Goal: Task Accomplishment & Management: Use online tool/utility

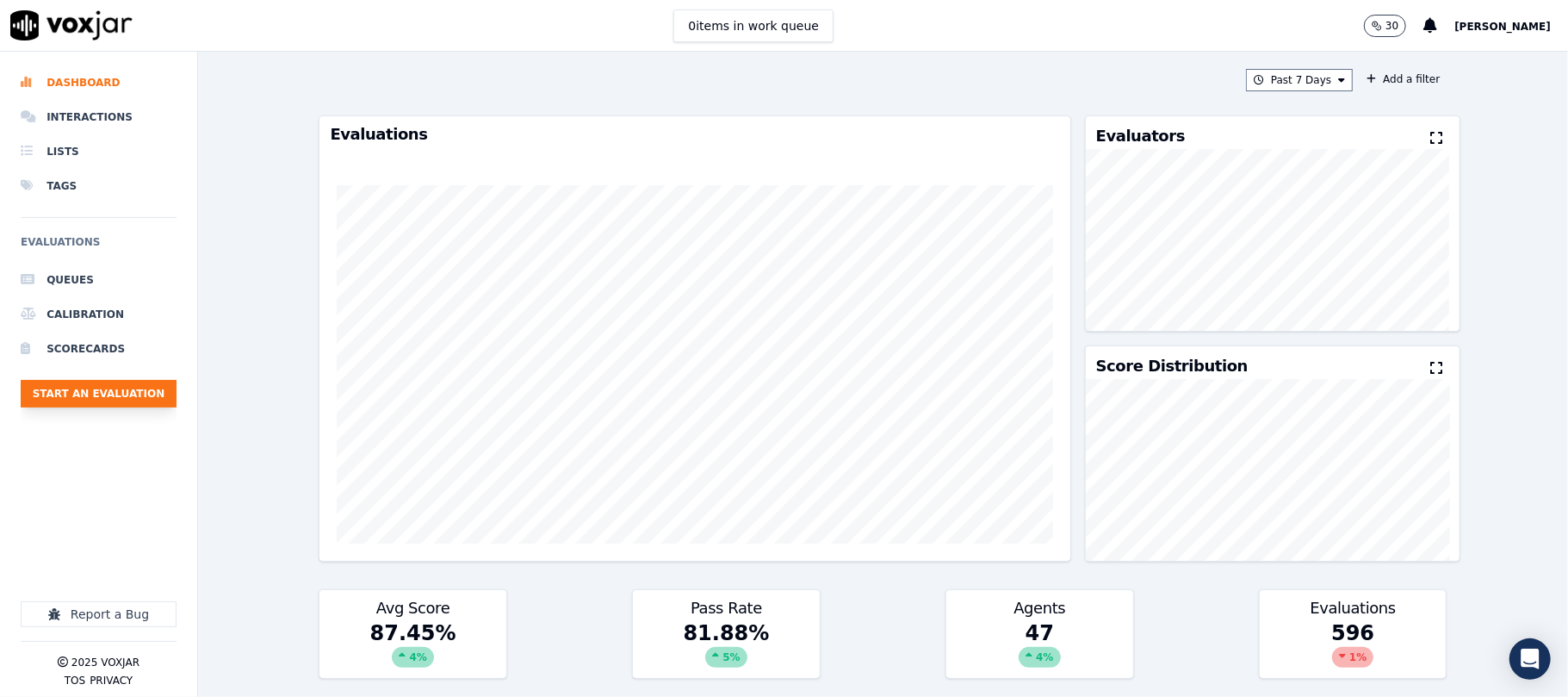
click at [133, 398] on button "Start an Evaluation" at bounding box center [98, 394] width 156 height 28
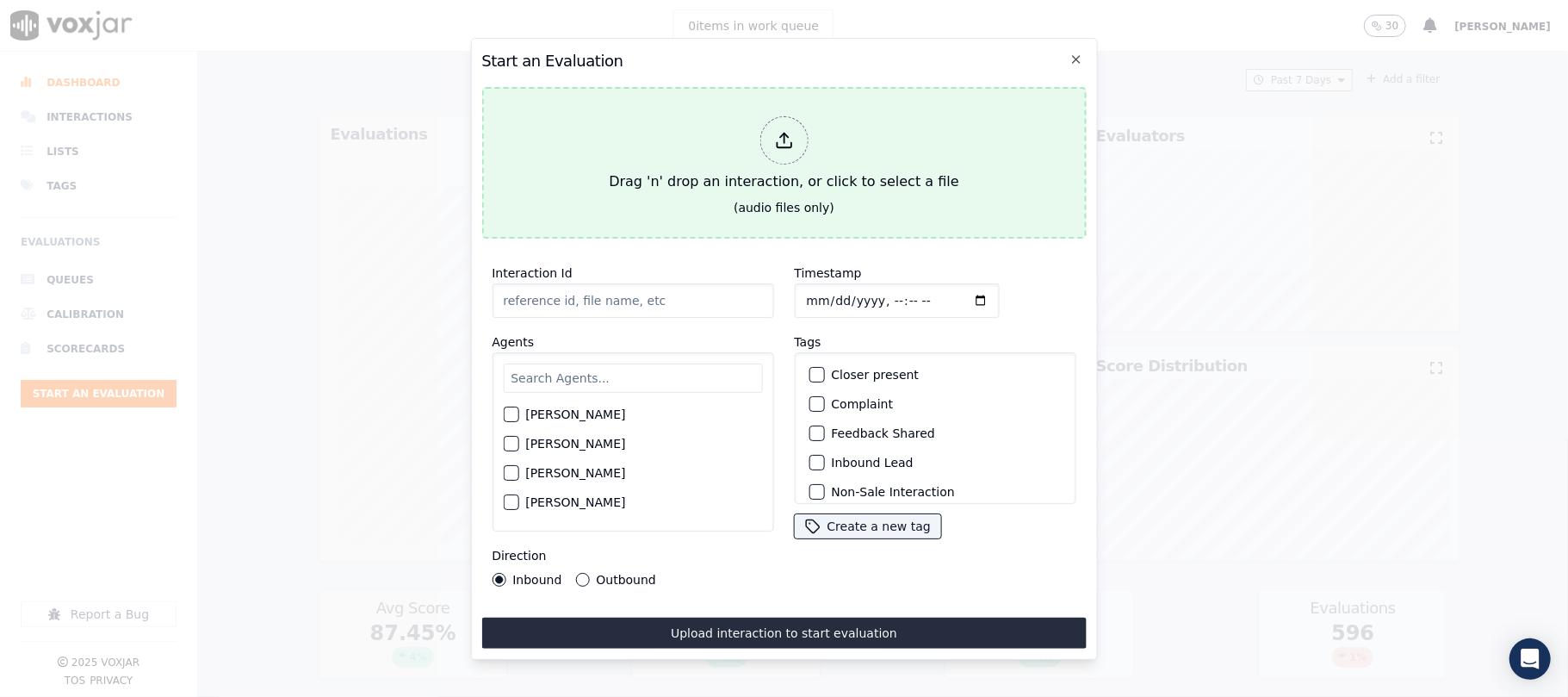
click at [782, 140] on icon at bounding box center [783, 140] width 19 height 19
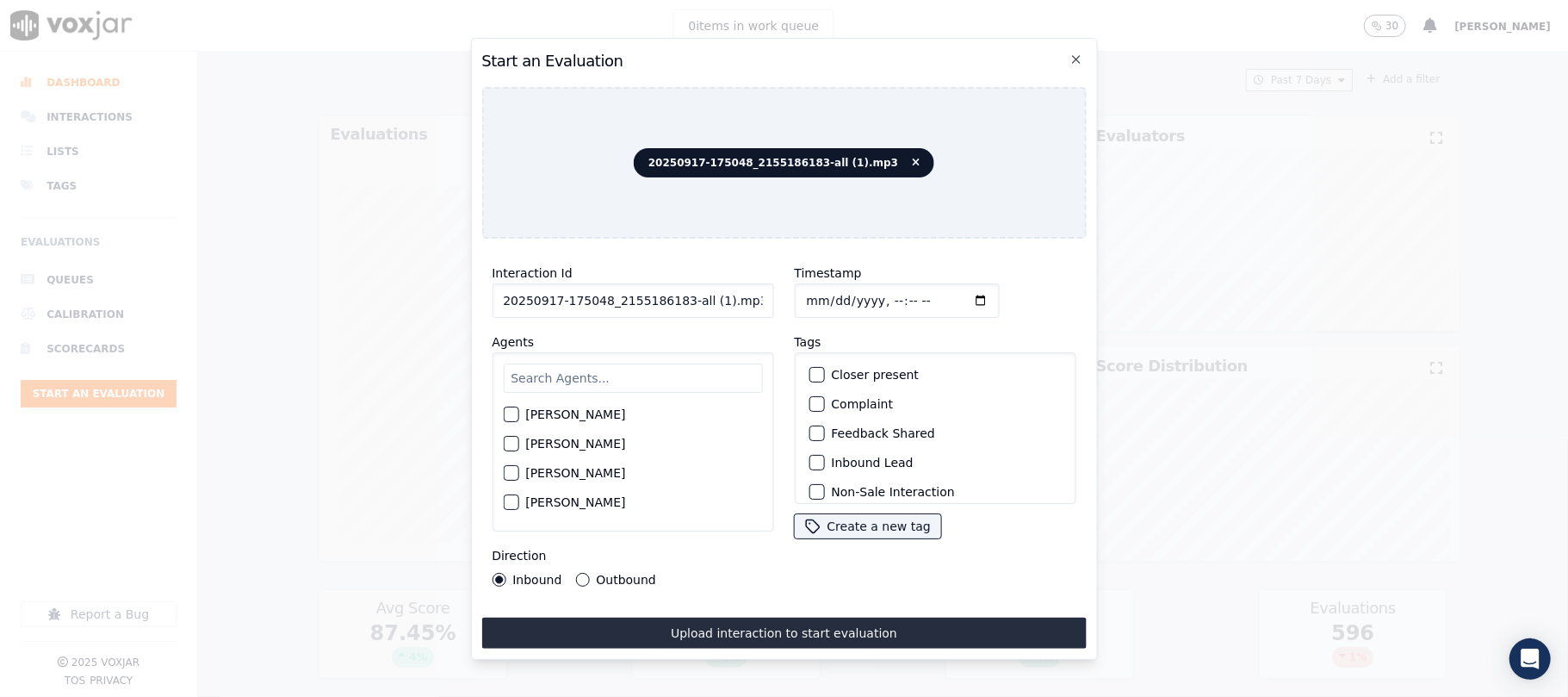
drag, startPoint x: 675, startPoint y: 297, endPoint x: 784, endPoint y: 300, distance: 109.0
click at [783, 300] on div "Interaction Id 20250917-175048_2155186183-all (1).mp3 Agents [PERSON_NAME] [PER…" at bounding box center [783, 425] width 604 height 345
type input "20250917-175048_2155186183-C1"
click at [831, 291] on input "Timestamp" at bounding box center [896, 300] width 205 height 34
click at [823, 290] on input "Timestamp" at bounding box center [896, 300] width 205 height 34
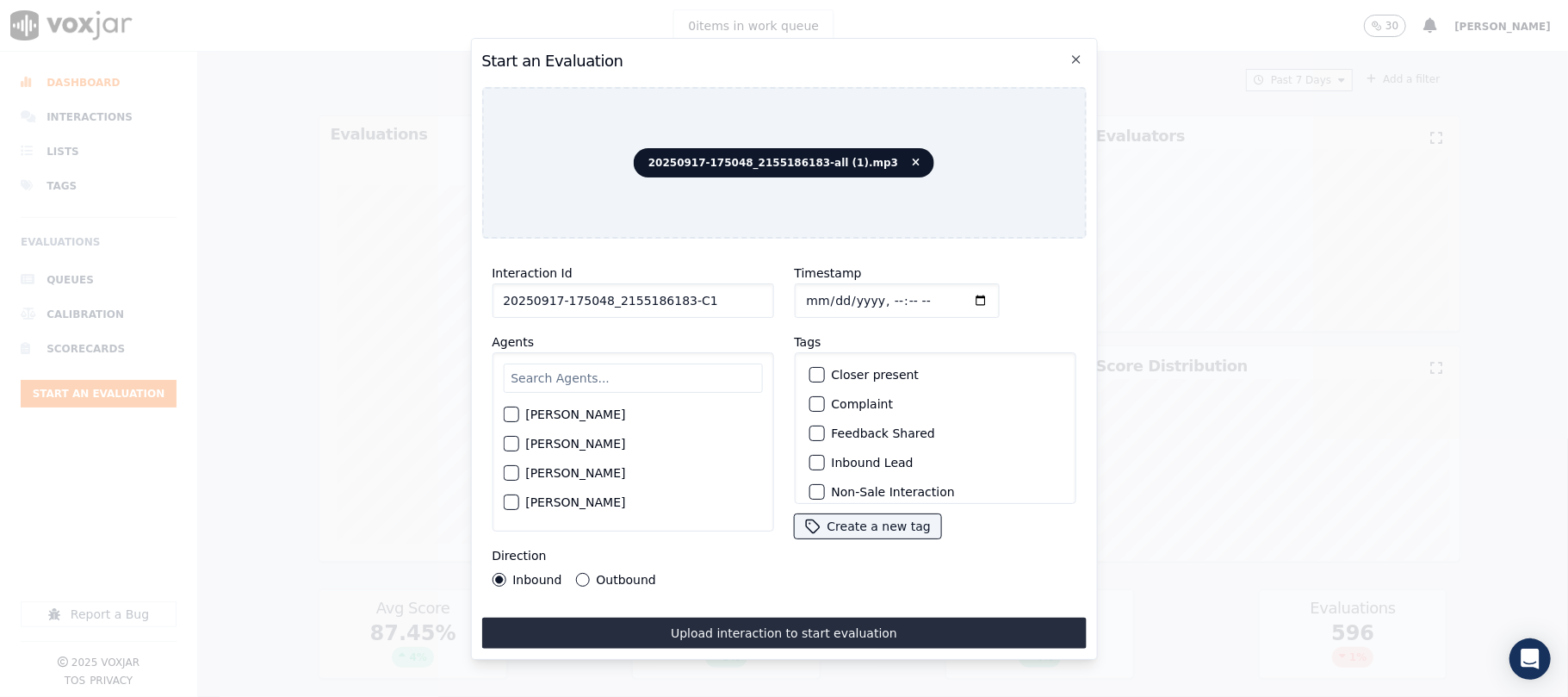
type input "[DATE]T14:16"
click at [624, 378] on input "text" at bounding box center [633, 378] width 259 height 29
type input "jak"
click at [515, 414] on div "button" at bounding box center [510, 420] width 12 height 12
click at [810, 459] on div "button" at bounding box center [815, 463] width 12 height 12
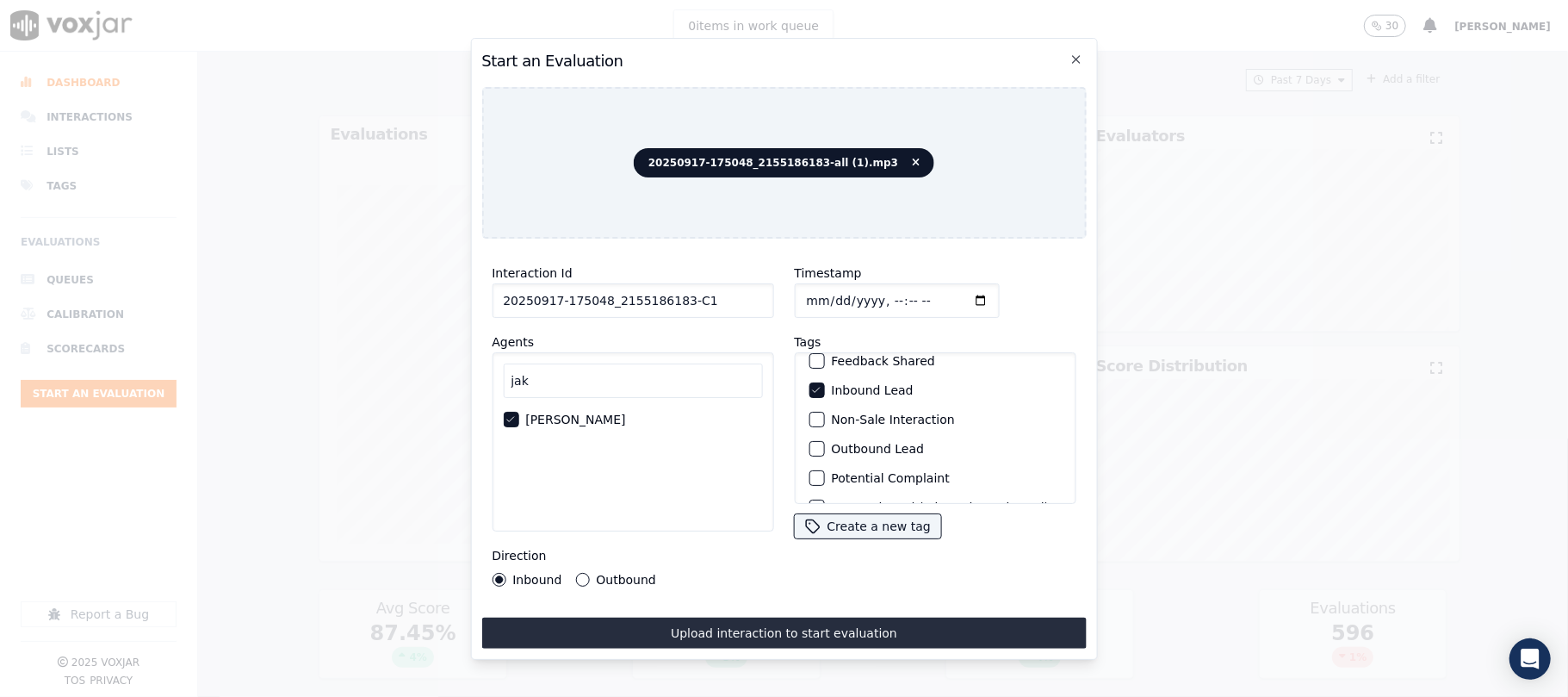
scroll to position [150, 0]
click at [810, 476] on div "button" at bounding box center [815, 482] width 12 height 12
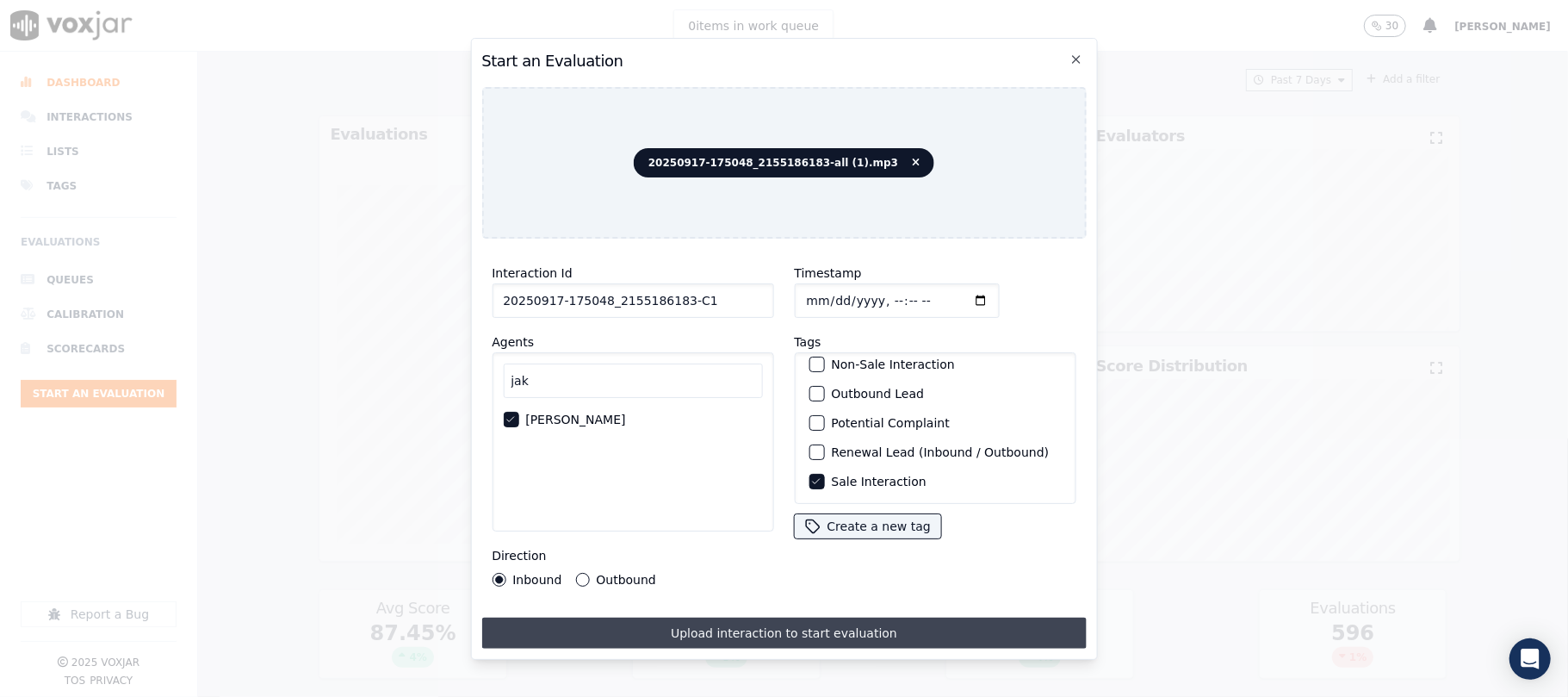
click at [786, 618] on button "Upload interaction to start evaluation" at bounding box center [783, 634] width 604 height 31
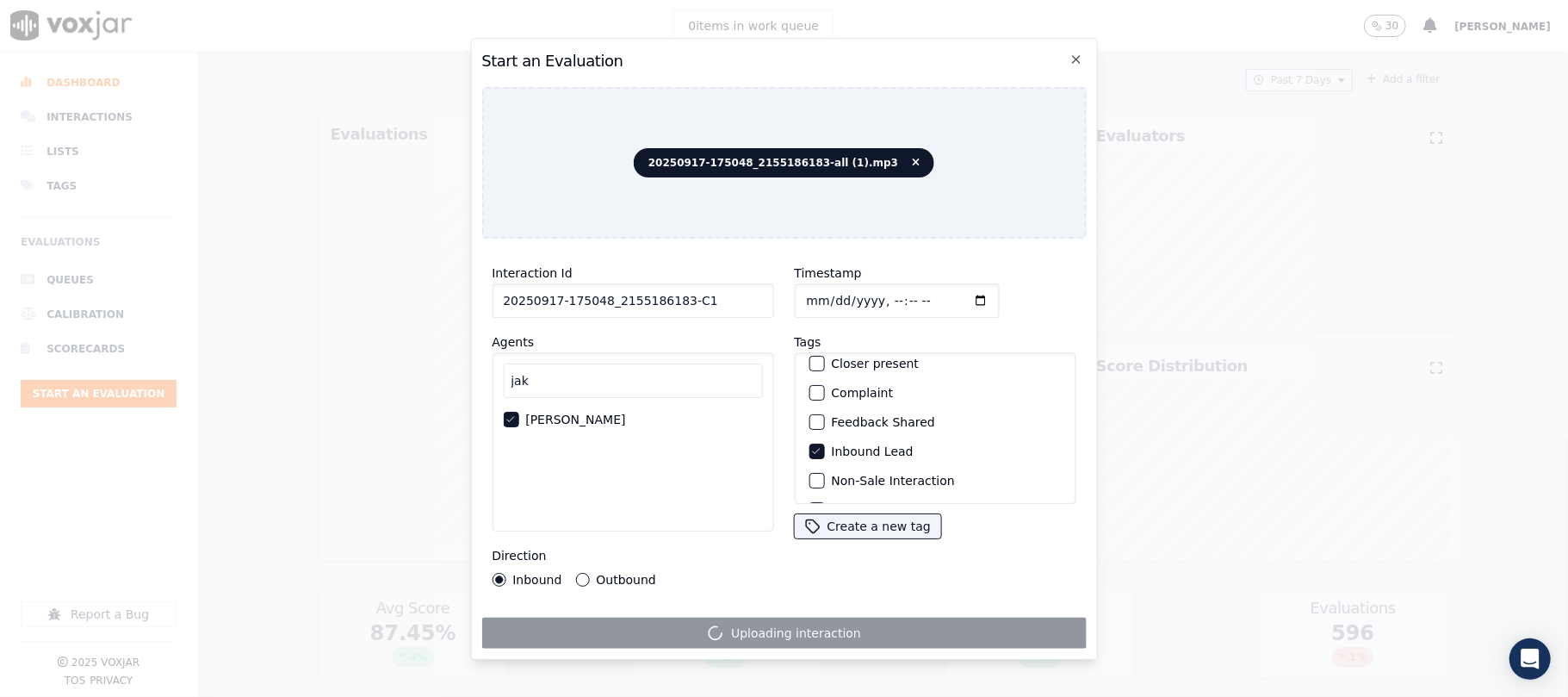
scroll to position [0, 0]
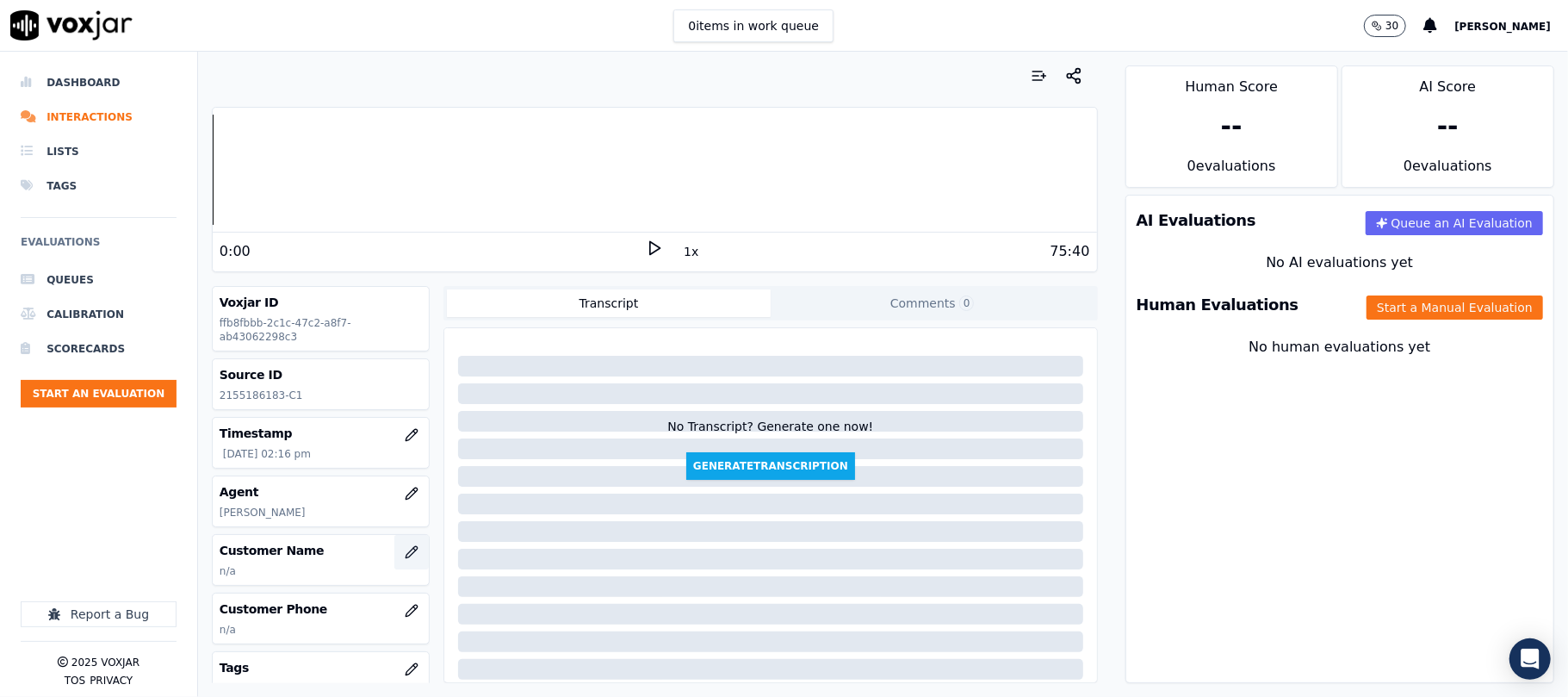
click at [406, 553] on icon "button" at bounding box center [411, 552] width 11 height 11
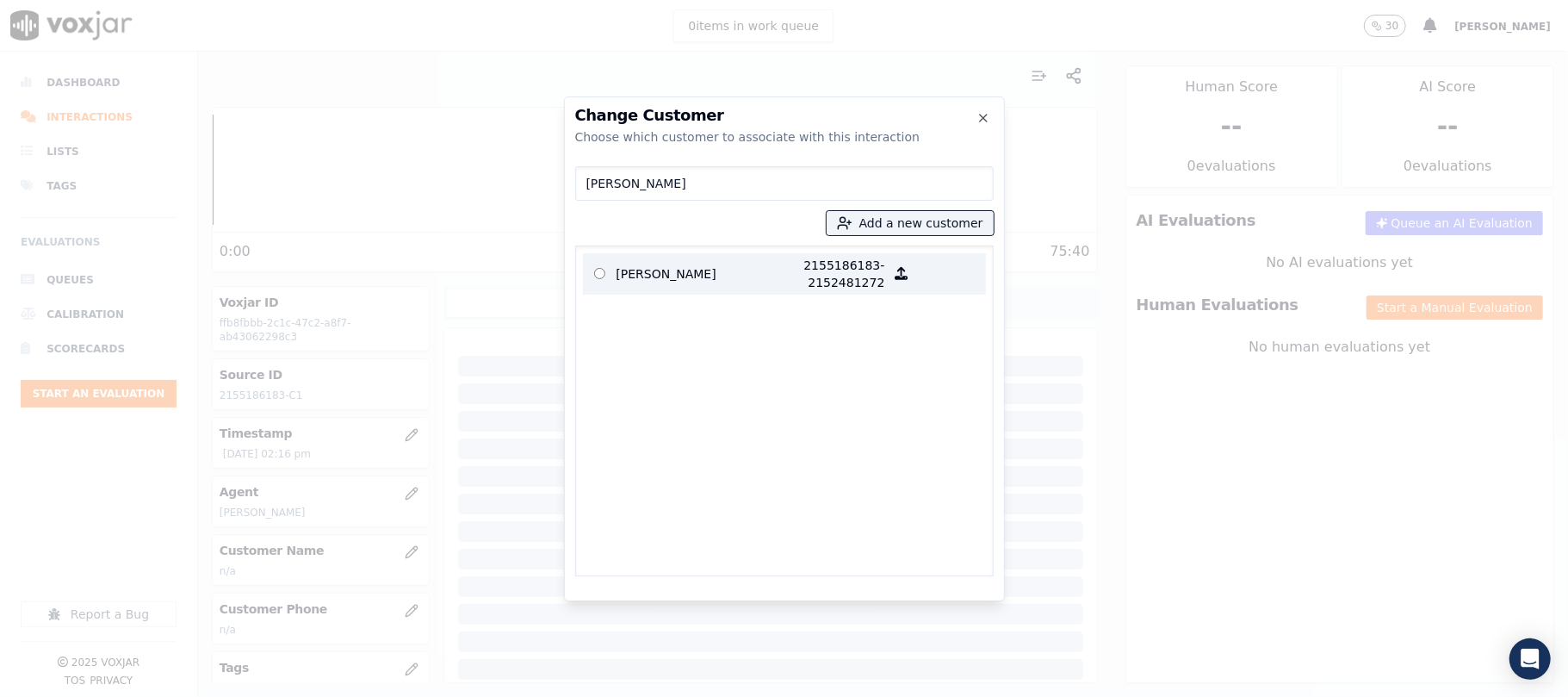
type input "[PERSON_NAME]"
click at [703, 276] on p "[PERSON_NAME]" at bounding box center [684, 273] width 135 height 34
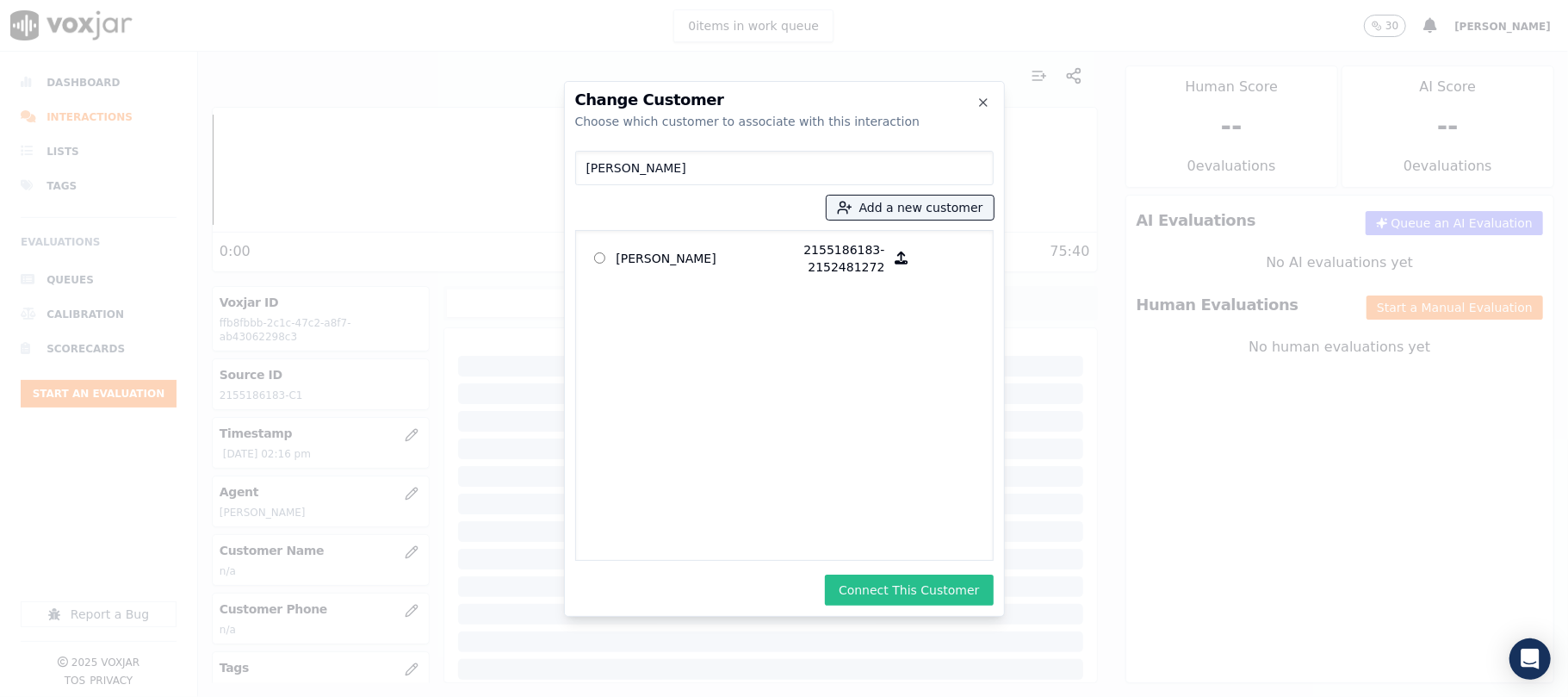
click at [883, 590] on button "Connect This Customer" at bounding box center [909, 591] width 168 height 31
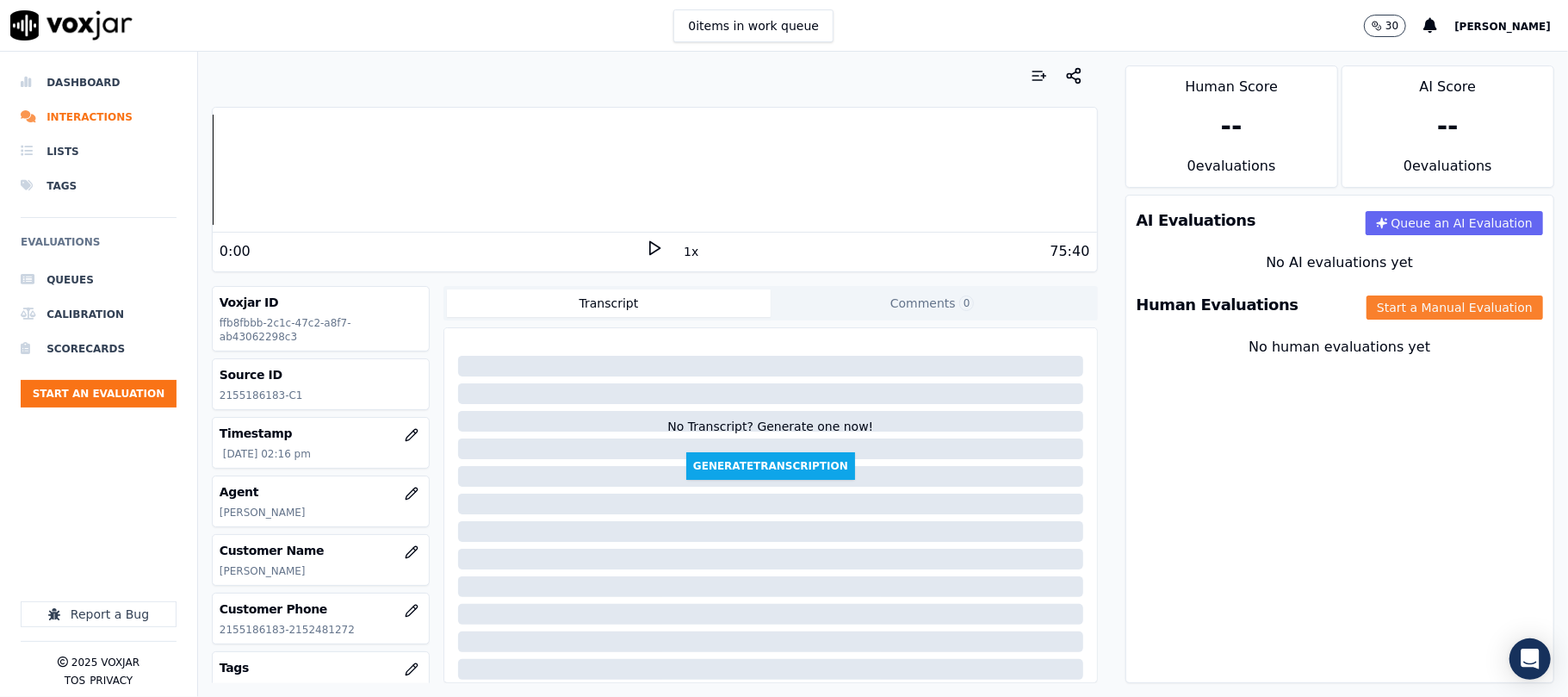
click at [1420, 318] on button "Start a Manual Evaluation" at bounding box center [1455, 308] width 177 height 25
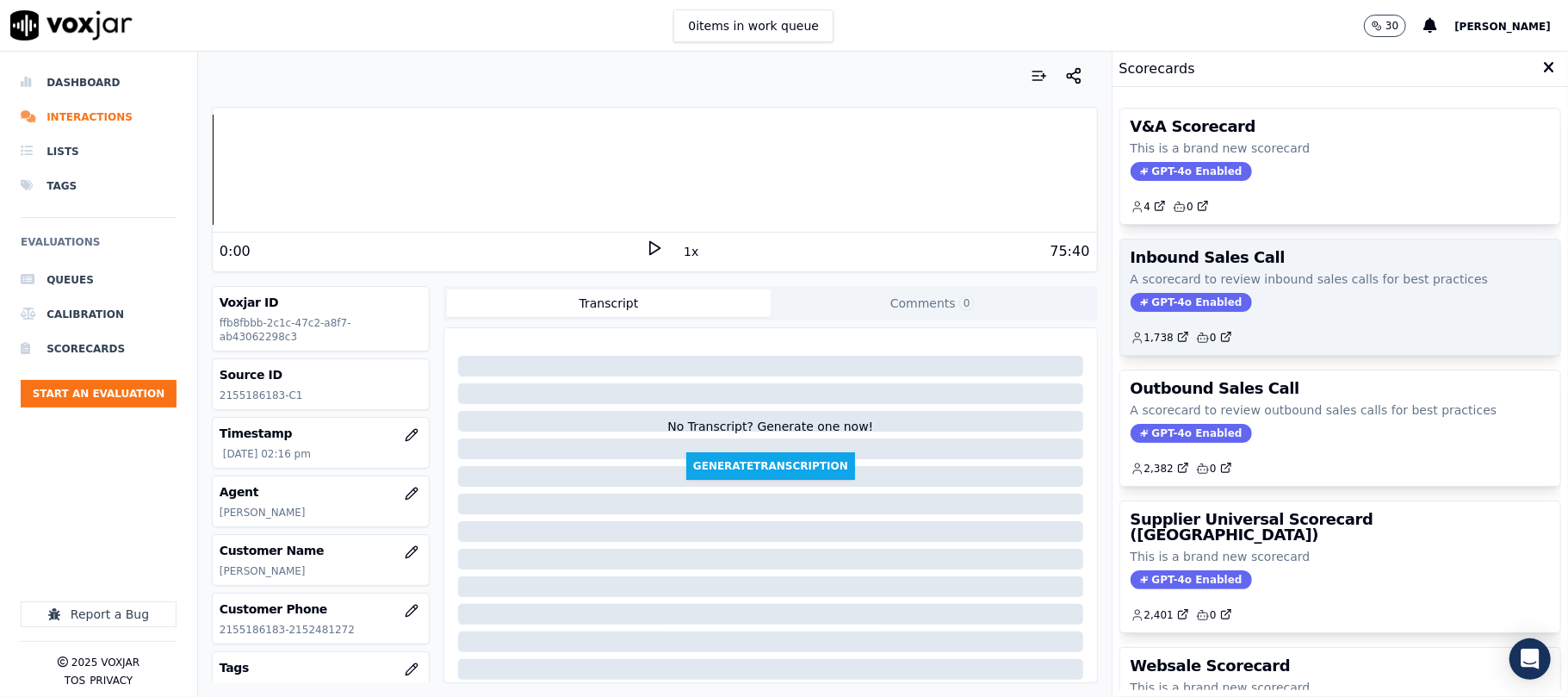
click at [1166, 300] on span "GPT-4o Enabled" at bounding box center [1192, 302] width 122 height 19
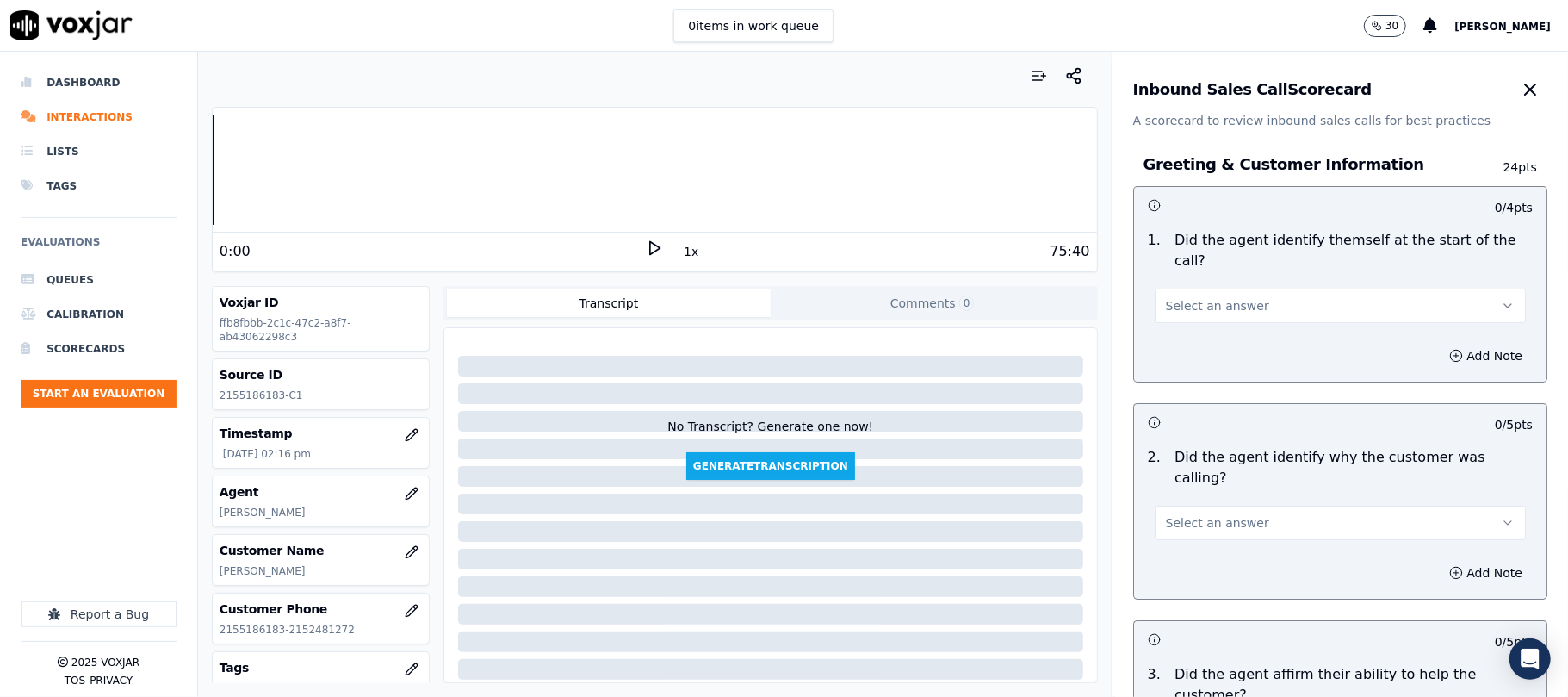
click at [1177, 297] on span "Select an answer" at bounding box center [1217, 306] width 103 height 18
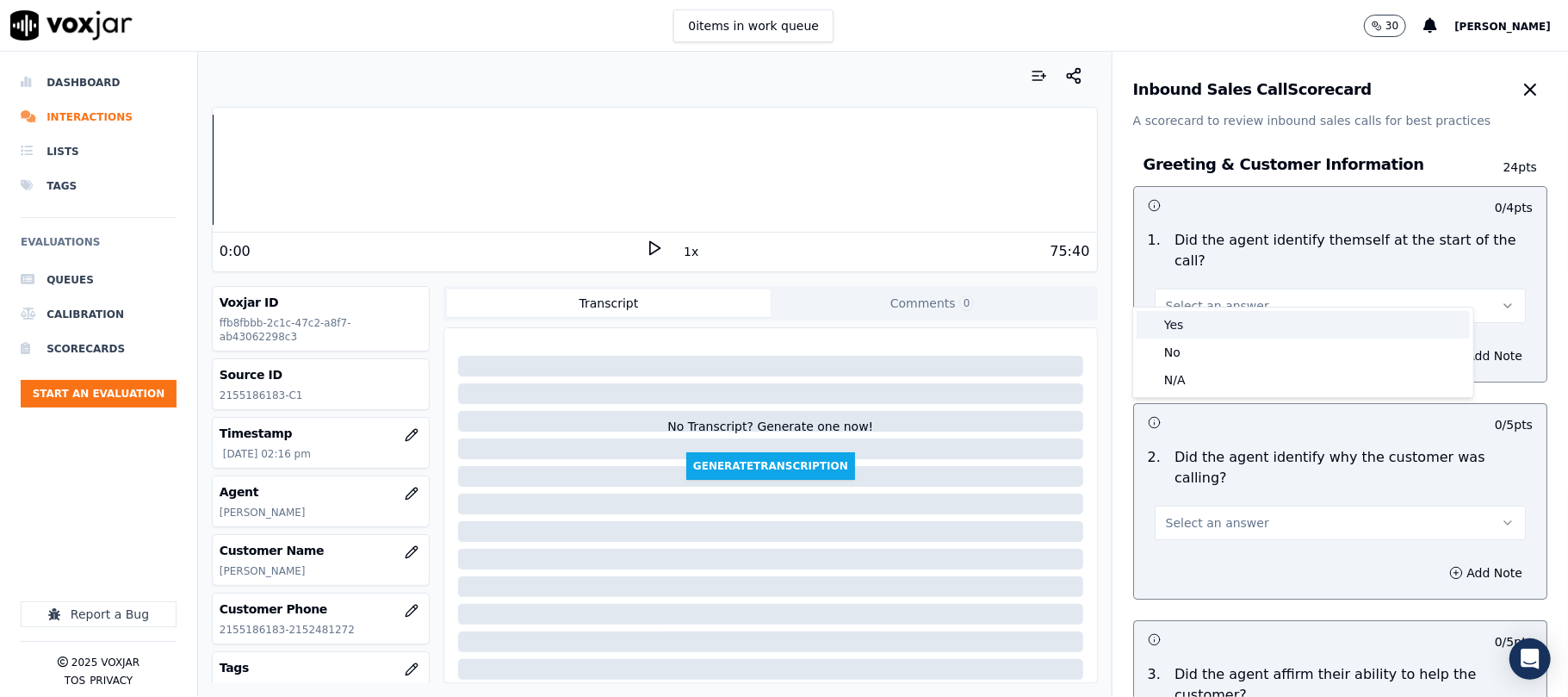
click at [1175, 319] on div "Yes" at bounding box center [1303, 324] width 333 height 28
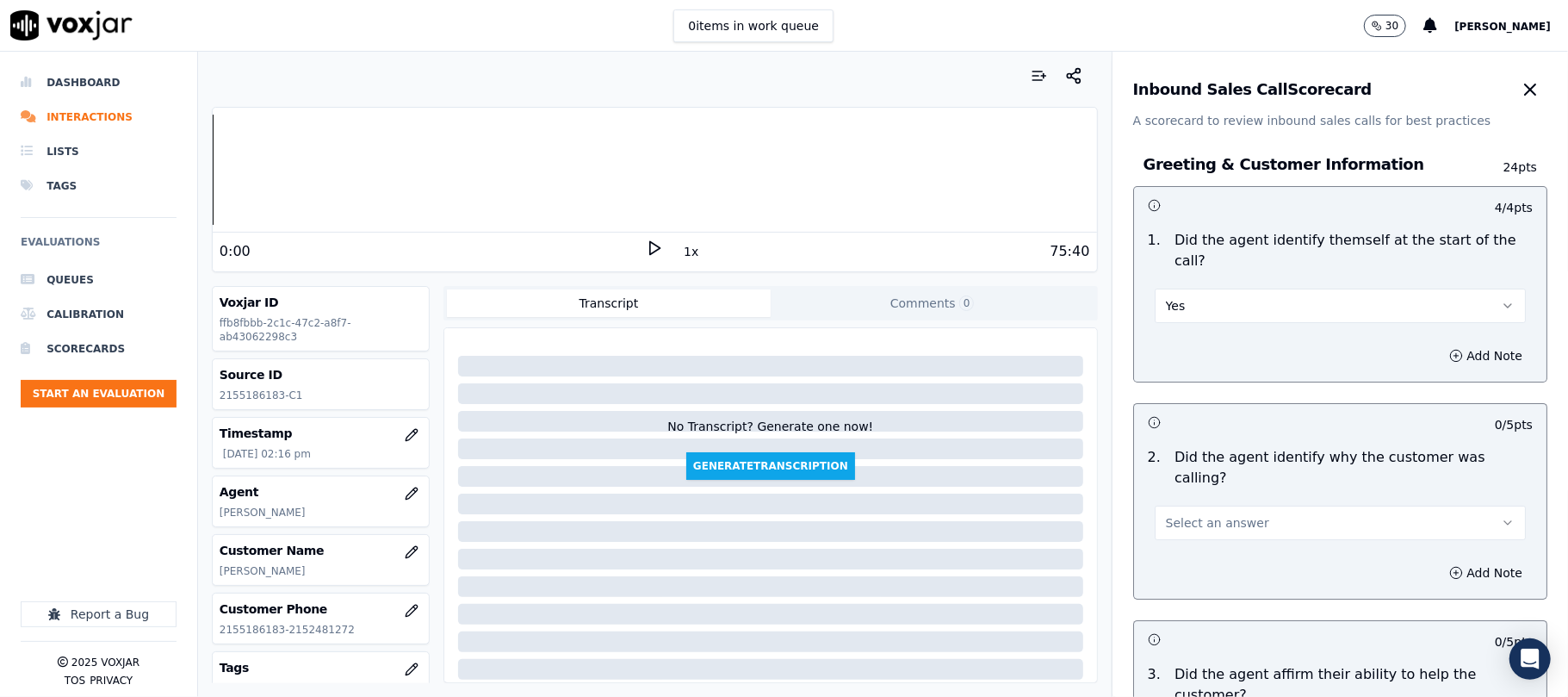
click at [1190, 514] on span "Select an answer" at bounding box center [1217, 523] width 103 height 18
click at [1179, 514] on div "Yes" at bounding box center [1303, 521] width 333 height 28
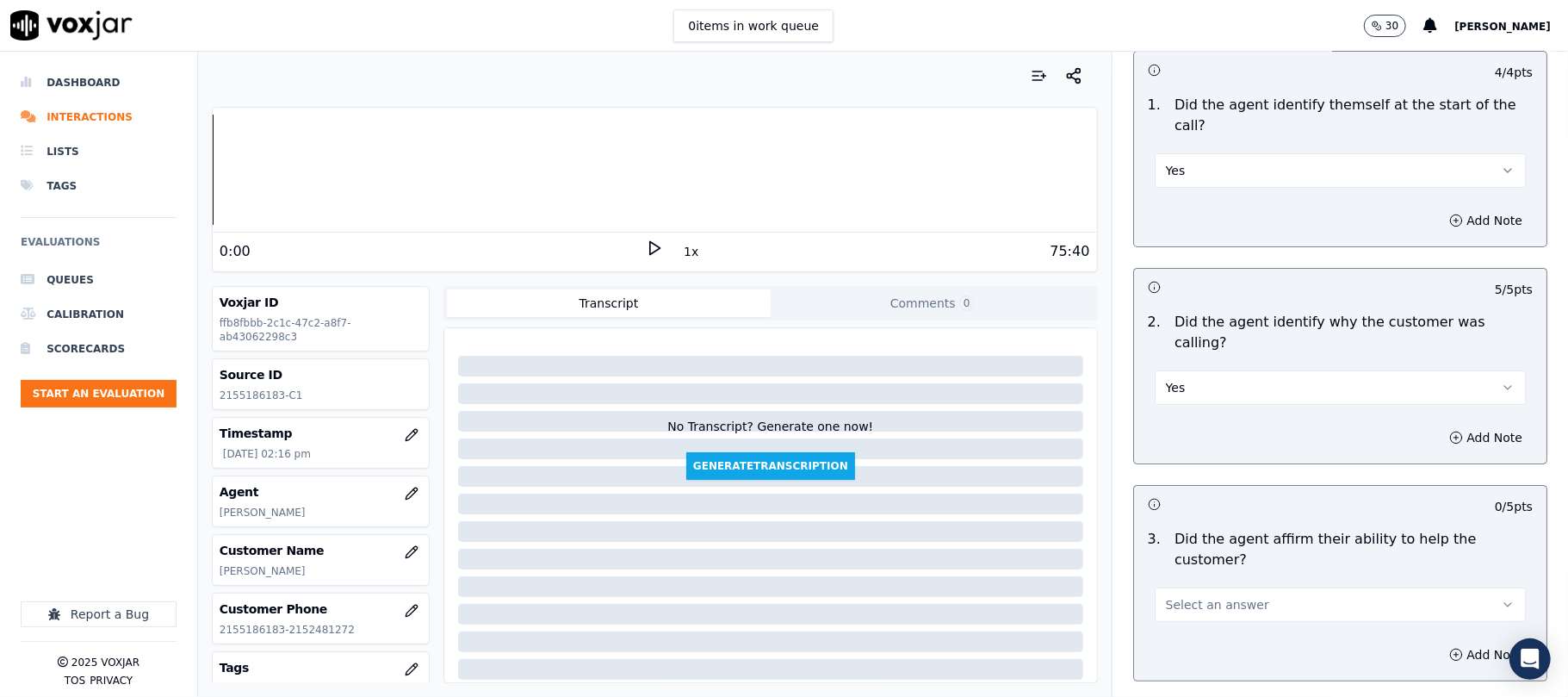
scroll to position [345, 0]
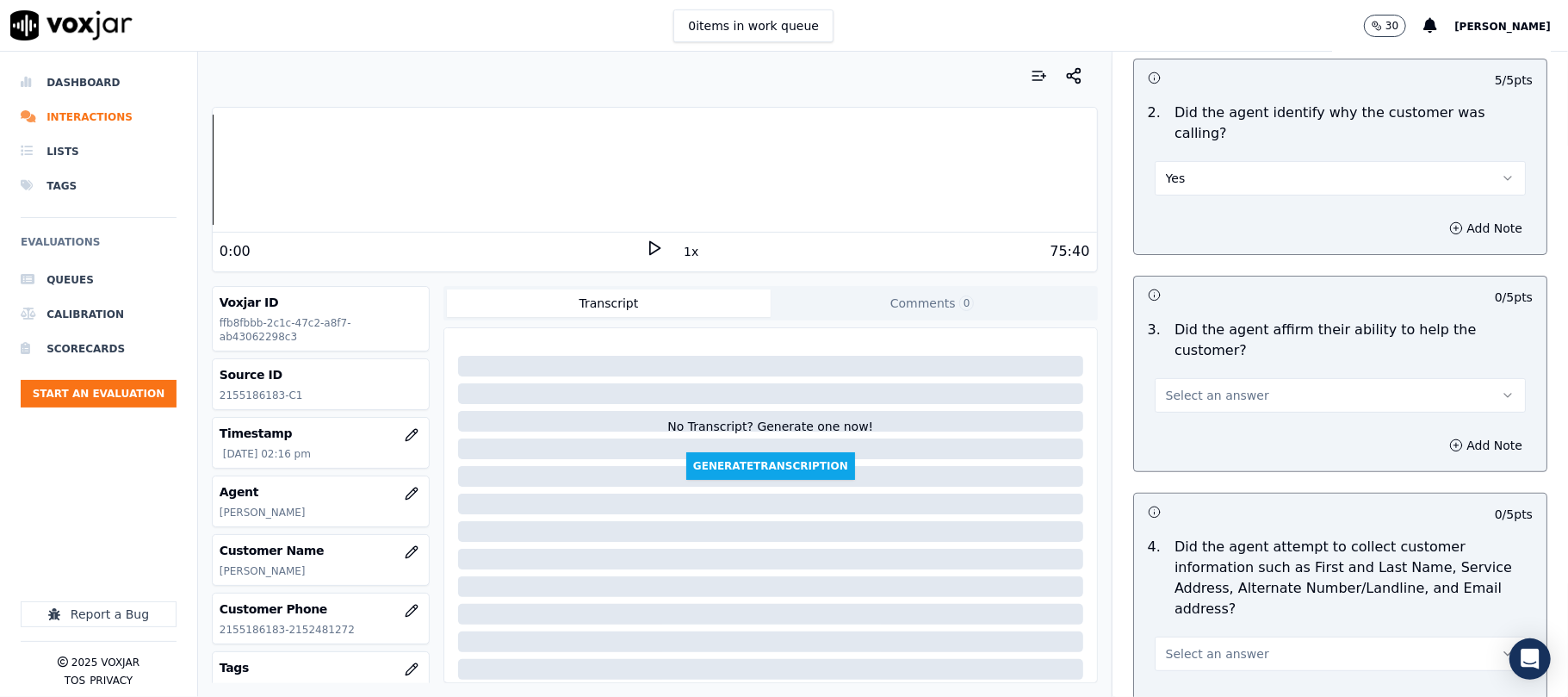
drag, startPoint x: 1182, startPoint y: 341, endPoint x: 1183, endPoint y: 350, distance: 9.1
click at [1183, 378] on button "Select an answer" at bounding box center [1341, 395] width 371 height 34
click at [1194, 373] on div "Yes" at bounding box center [1303, 374] width 333 height 28
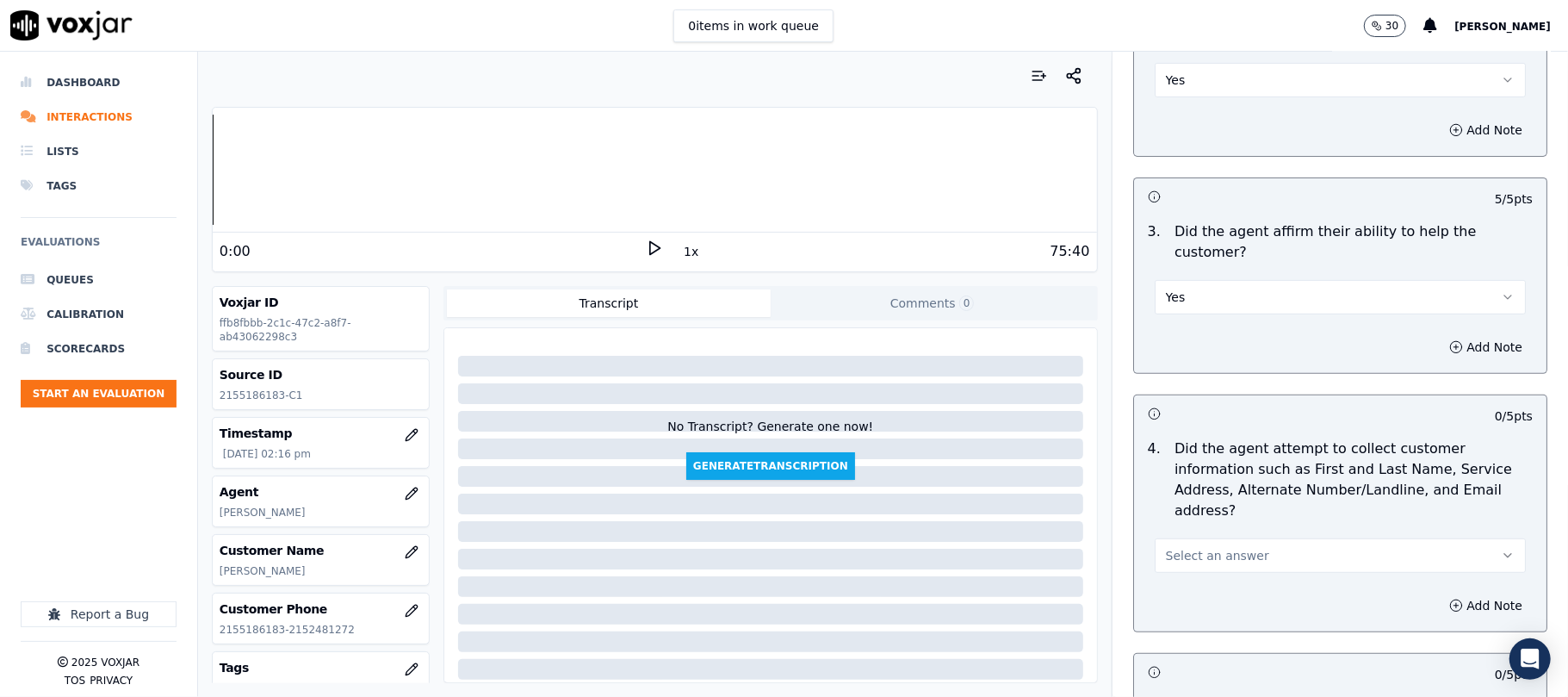
scroll to position [574, 0]
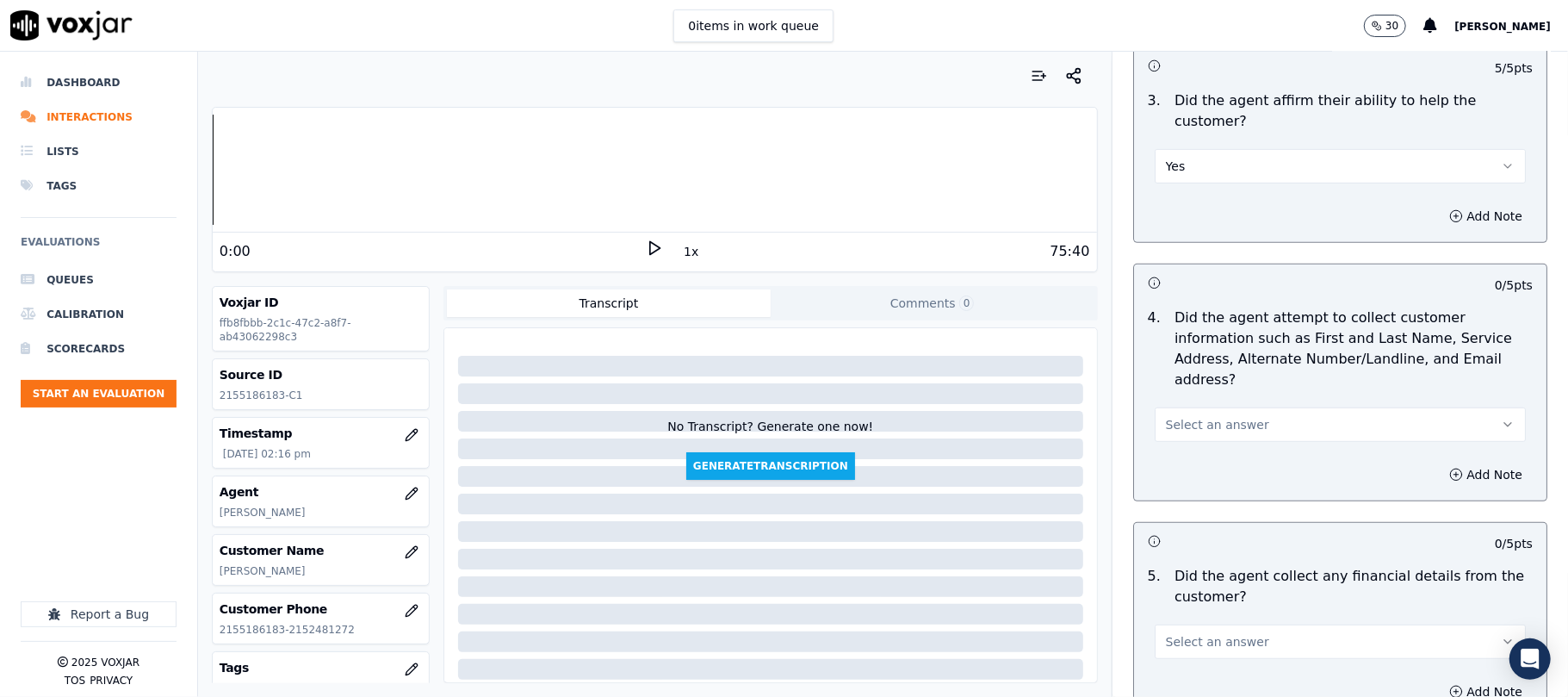
click at [1203, 408] on button "Select an answer" at bounding box center [1341, 425] width 371 height 34
click at [1193, 379] on div "Yes" at bounding box center [1303, 382] width 333 height 28
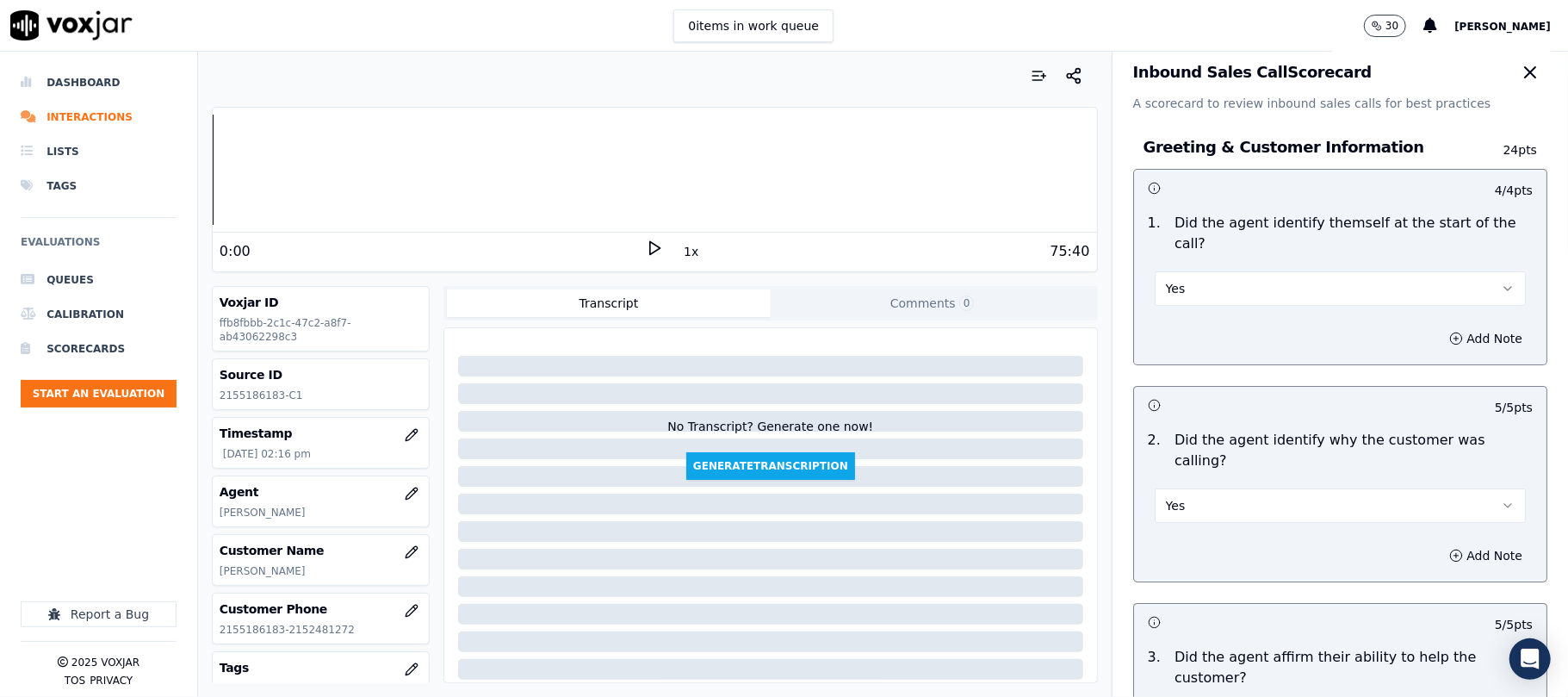
scroll to position [0, 0]
